Goal: Information Seeking & Learning: Check status

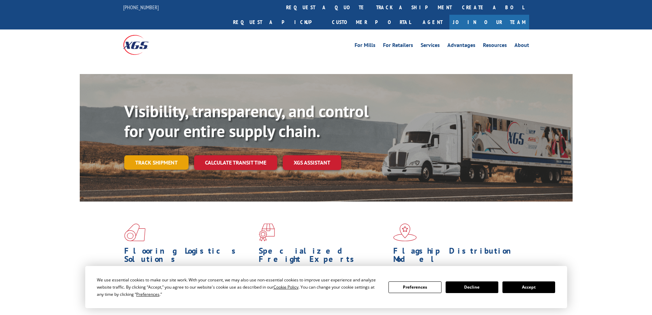
click at [152, 149] on div "Visibility, transparency, and control for your entire supply chain. Track shipm…" at bounding box center [348, 149] width 449 height 96
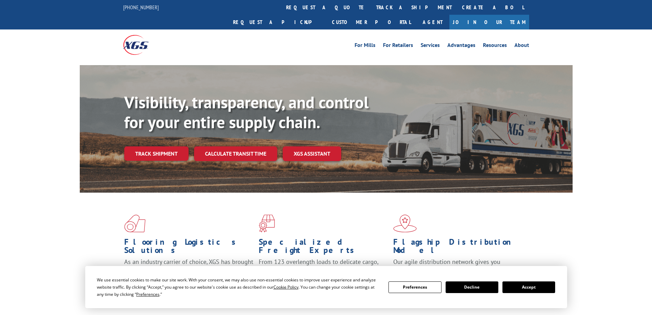
click at [536, 290] on button "Accept" at bounding box center [529, 287] width 53 height 12
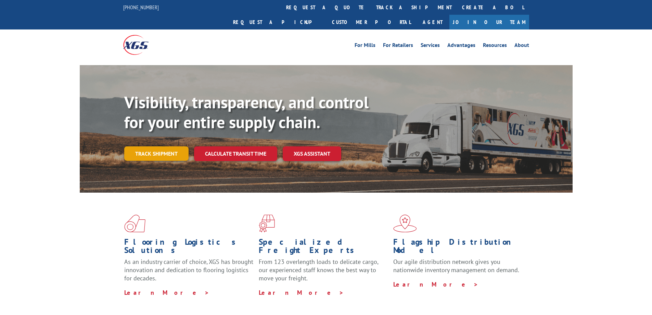
click at [160, 146] on link "Track shipment" at bounding box center [156, 153] width 64 height 14
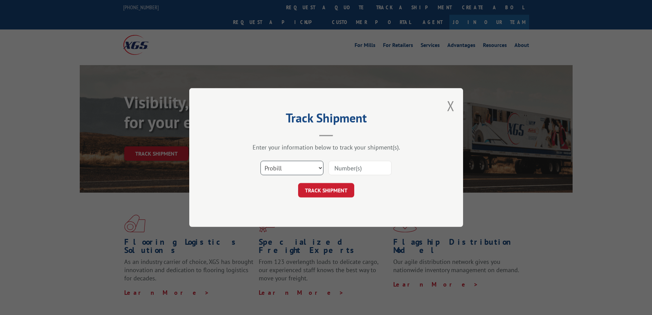
click at [317, 167] on select "Select category... Probill BOL PO" at bounding box center [292, 168] width 63 height 14
select select "bol"
click at [261, 161] on select "Select category... Probill BOL PO" at bounding box center [292, 168] width 63 height 14
click at [363, 166] on input at bounding box center [360, 168] width 63 height 14
paste input "2847648"
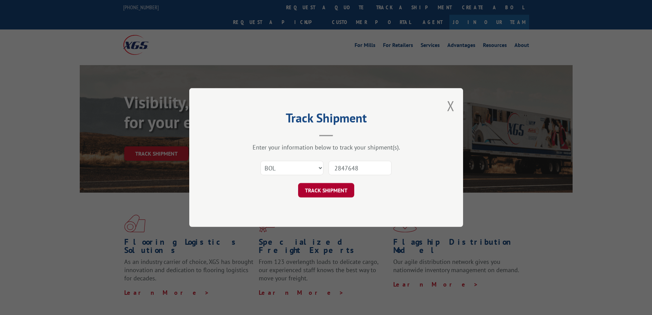
type input "2847648"
click at [343, 188] on button "TRACK SHIPMENT" at bounding box center [326, 190] width 56 height 14
